Goal: Browse casually

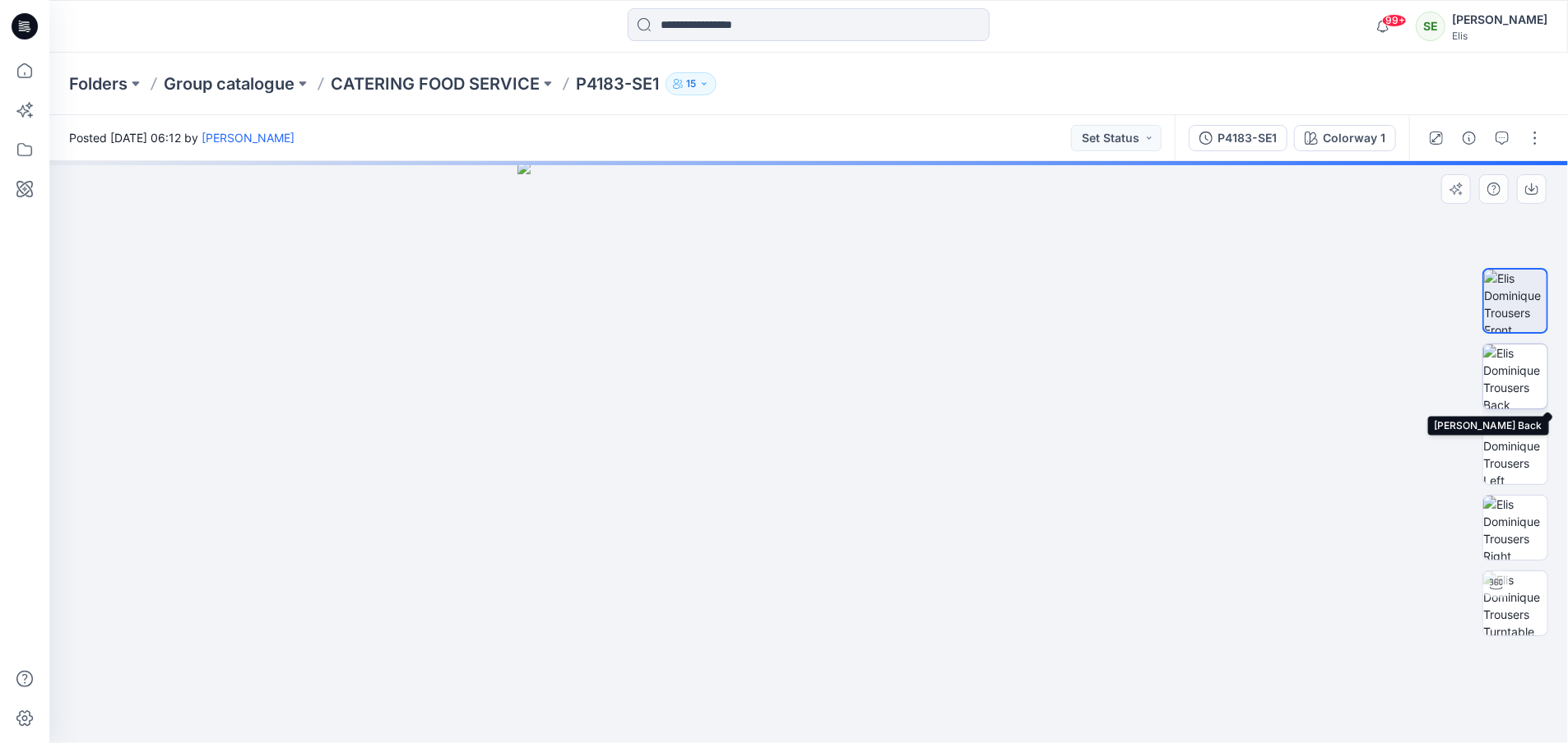
click at [1516, 383] on img at bounding box center [1515, 376] width 64 height 64
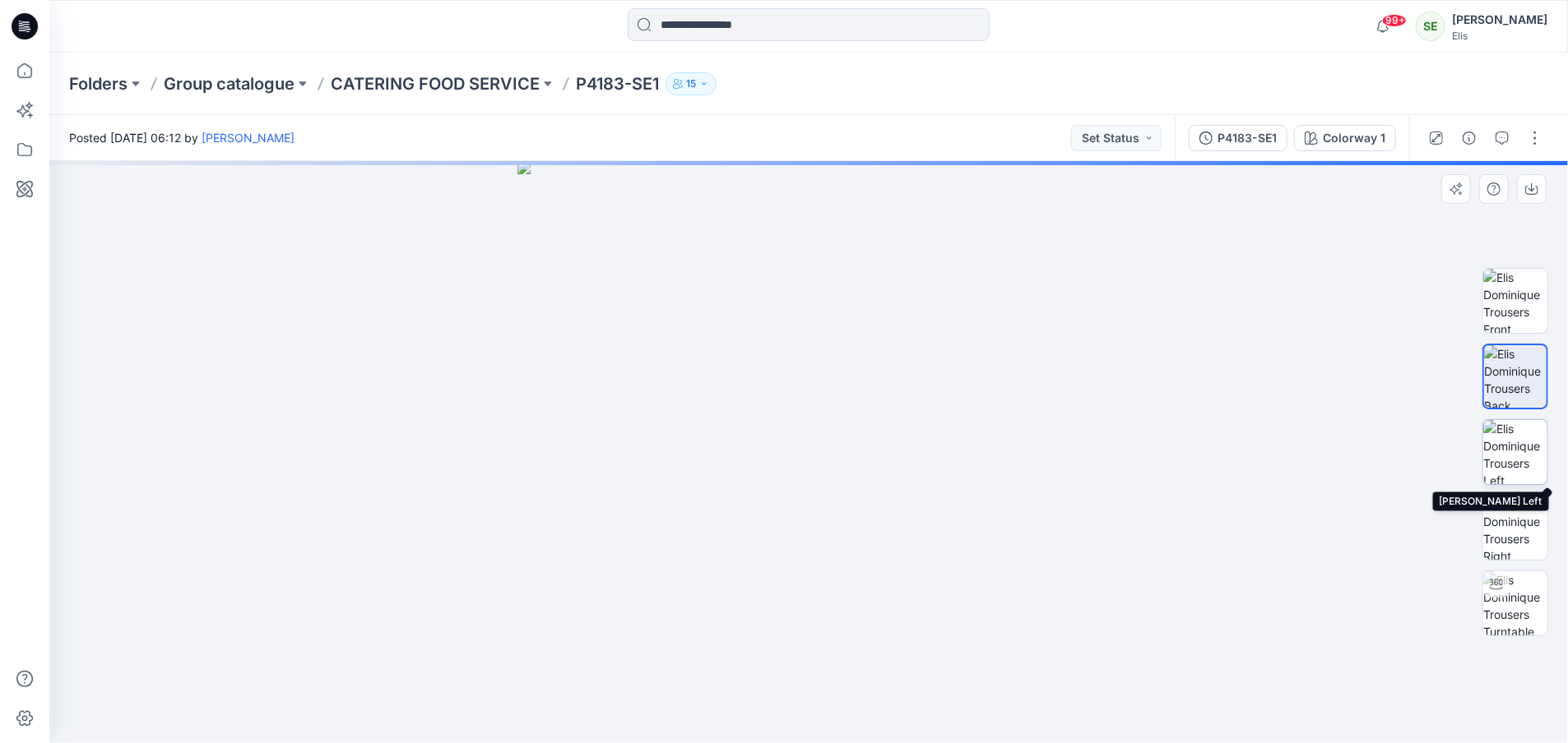
click at [1513, 436] on img at bounding box center [1515, 452] width 64 height 64
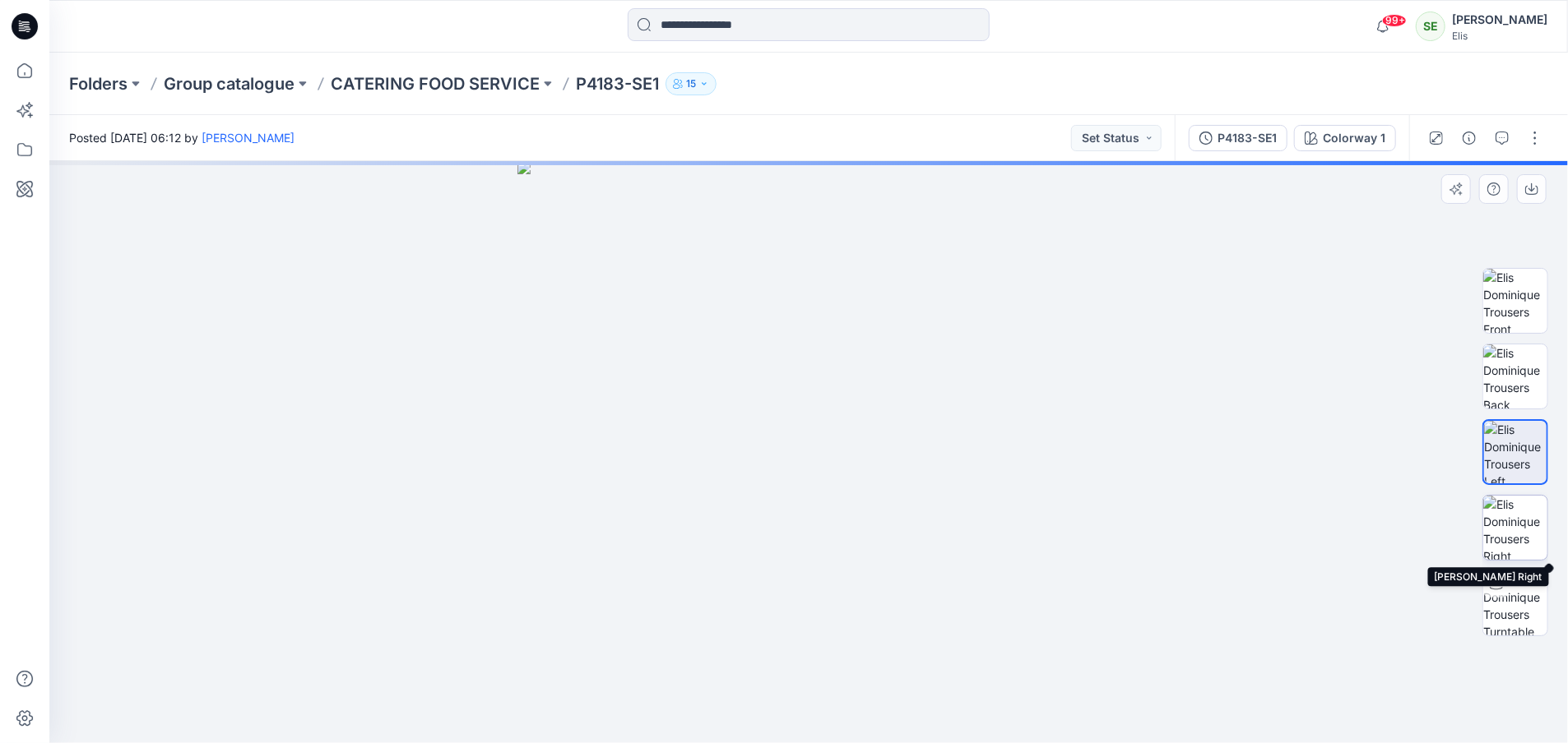
click at [1505, 522] on img at bounding box center [1515, 527] width 64 height 64
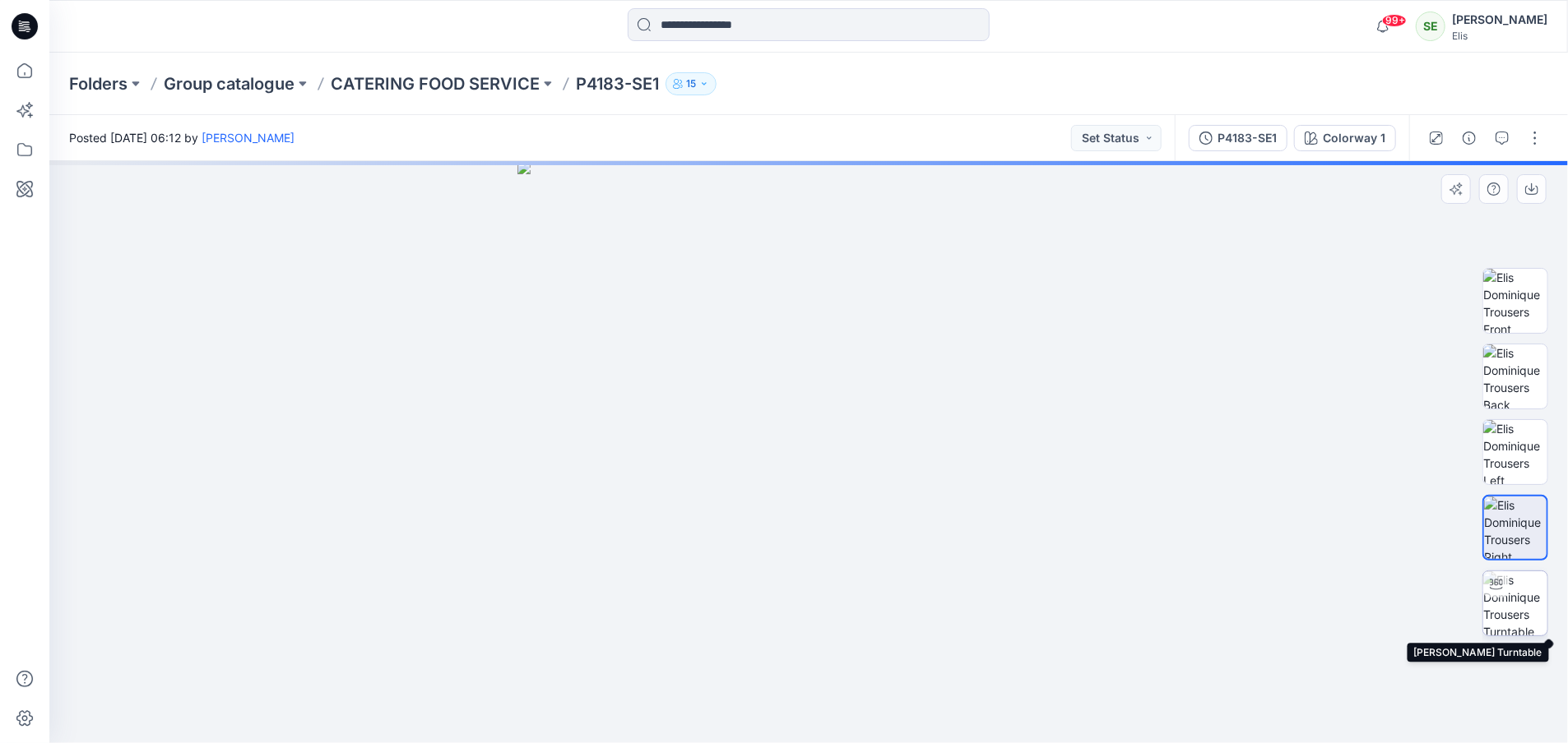
click at [1520, 598] on img at bounding box center [1515, 603] width 64 height 64
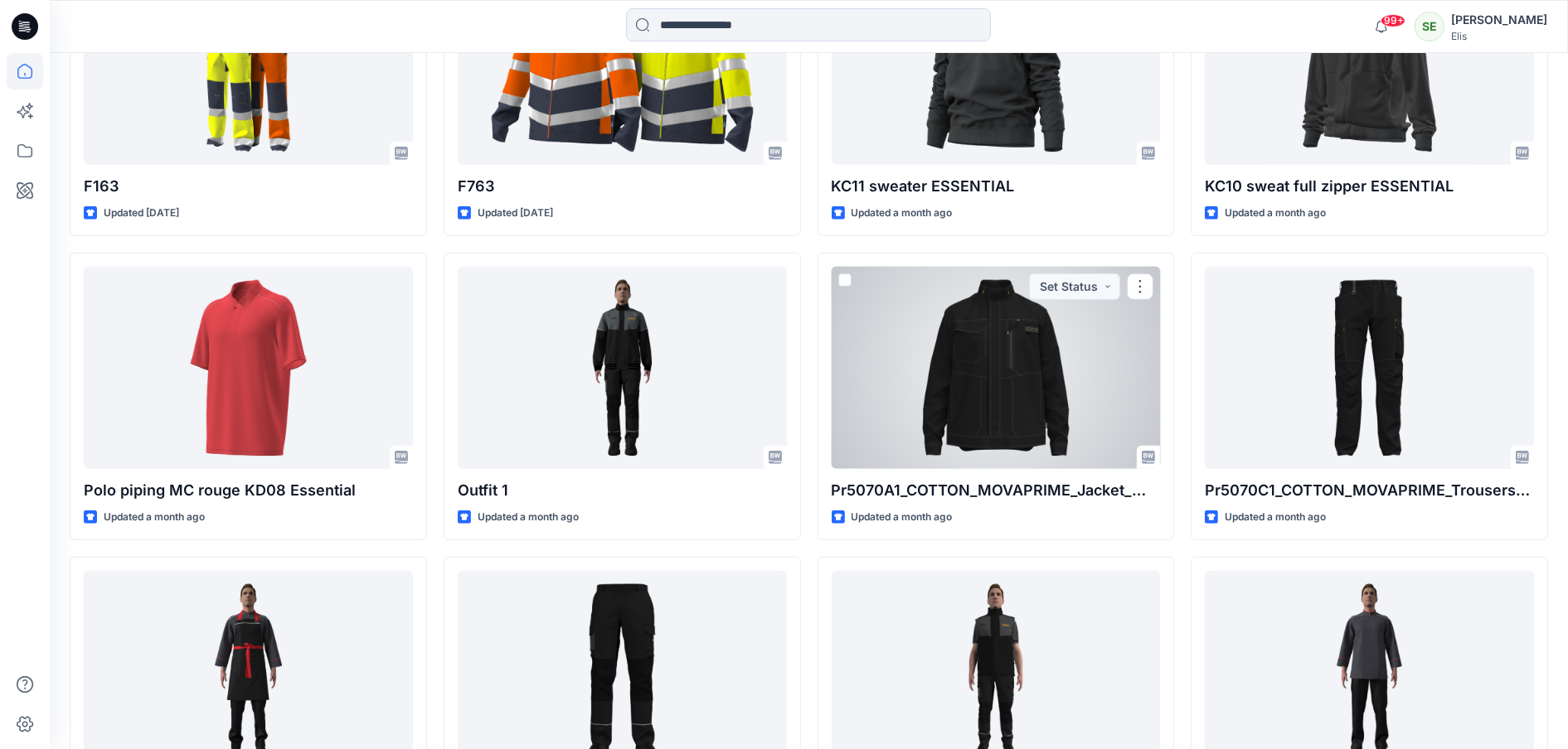
scroll to position [962, 0]
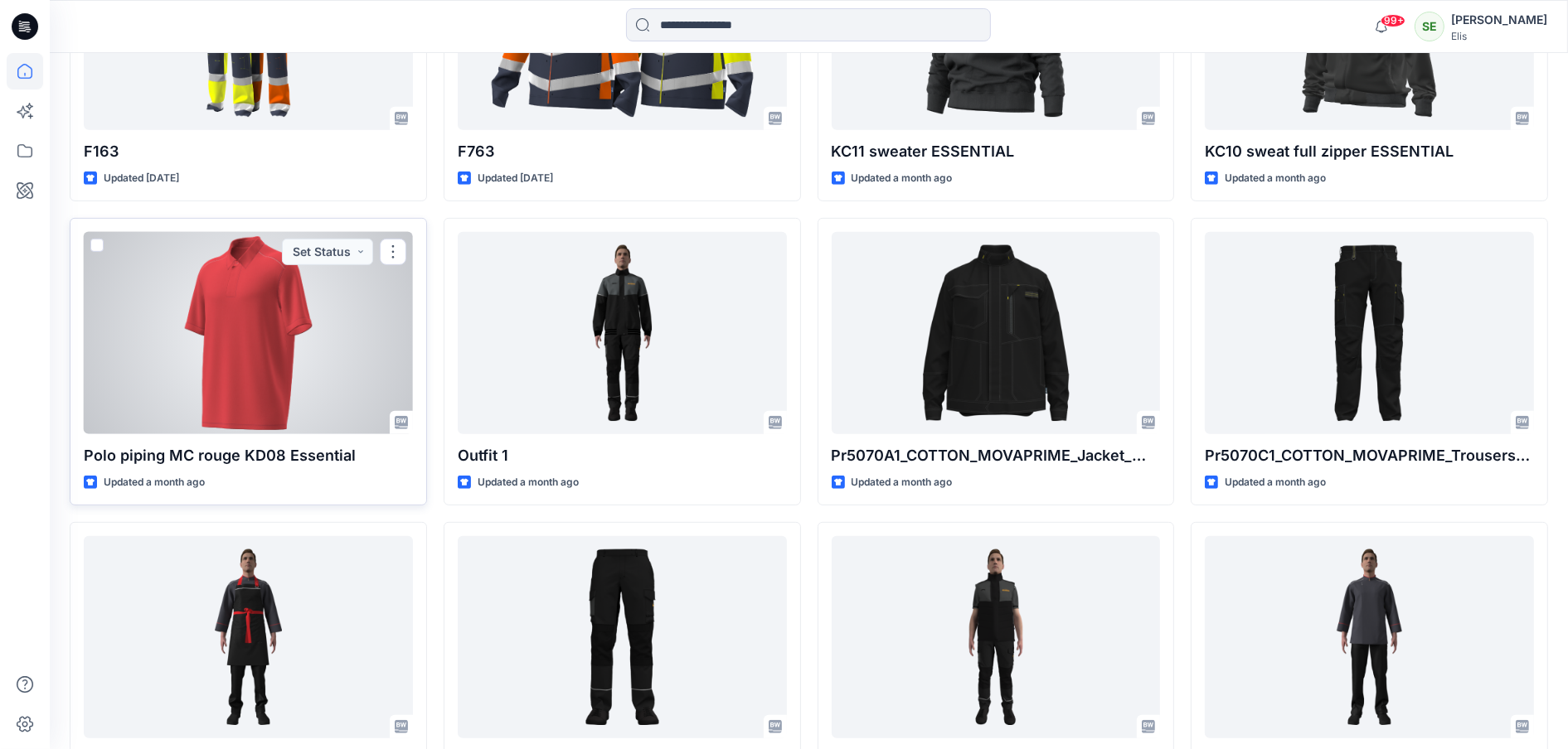
click at [252, 339] on div at bounding box center [248, 333] width 330 height 203
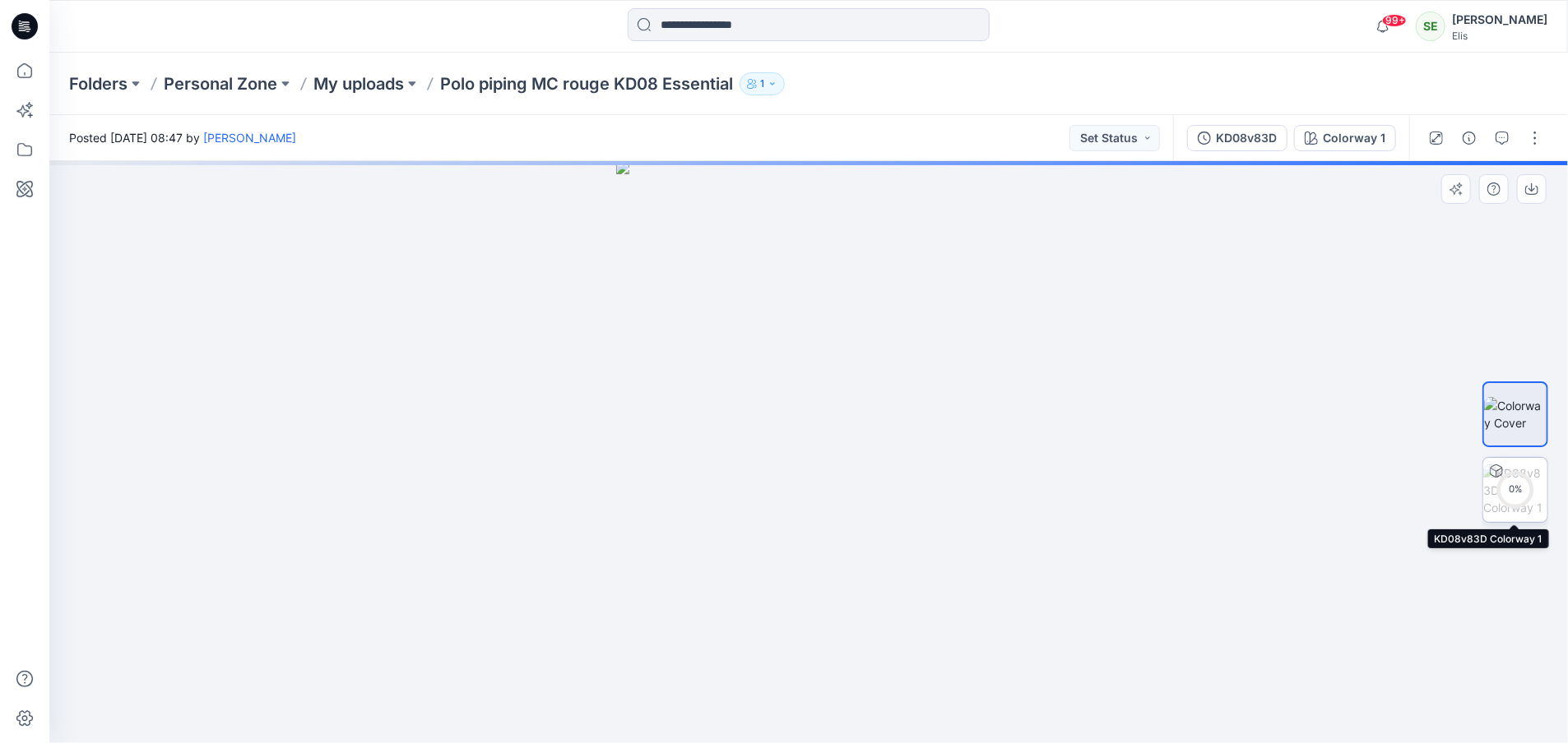
click at [1513, 489] on div "0 %" at bounding box center [1515, 490] width 39 height 14
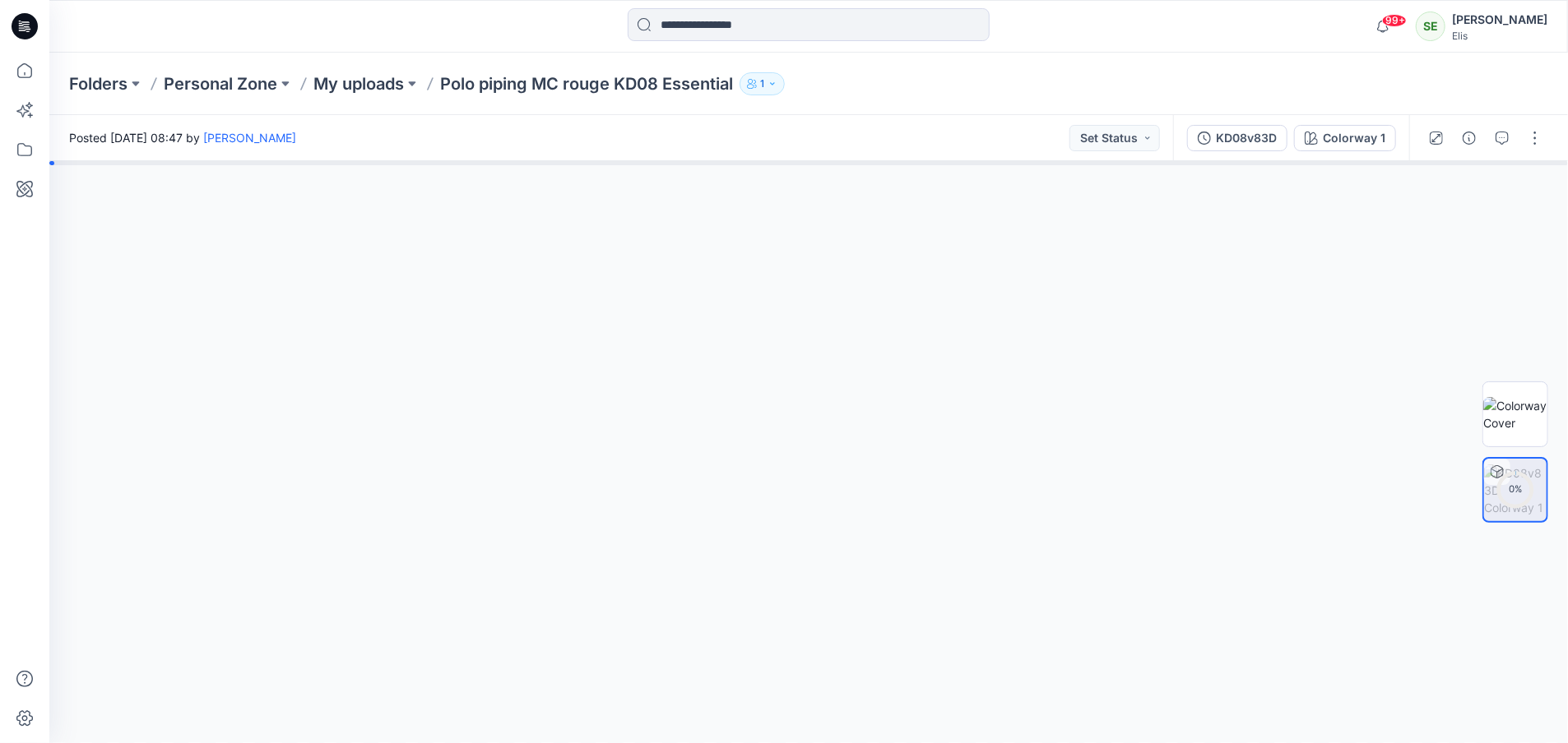
click at [830, 402] on div at bounding box center [808, 452] width 1519 height 582
click at [1517, 417] on img at bounding box center [1515, 414] width 64 height 35
click at [957, 420] on img at bounding box center [808, 452] width 385 height 582
